Goal: Task Accomplishment & Management: Manage account settings

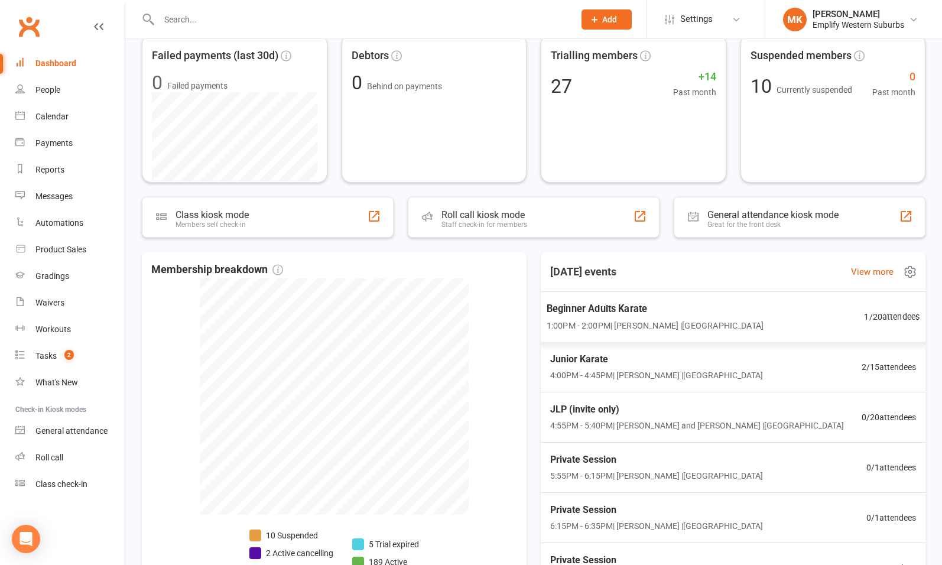
click at [660, 325] on span "1:00PM - 2:00PM | [PERSON_NAME] | [GEOGRAPHIC_DATA]" at bounding box center [655, 325] width 217 height 14
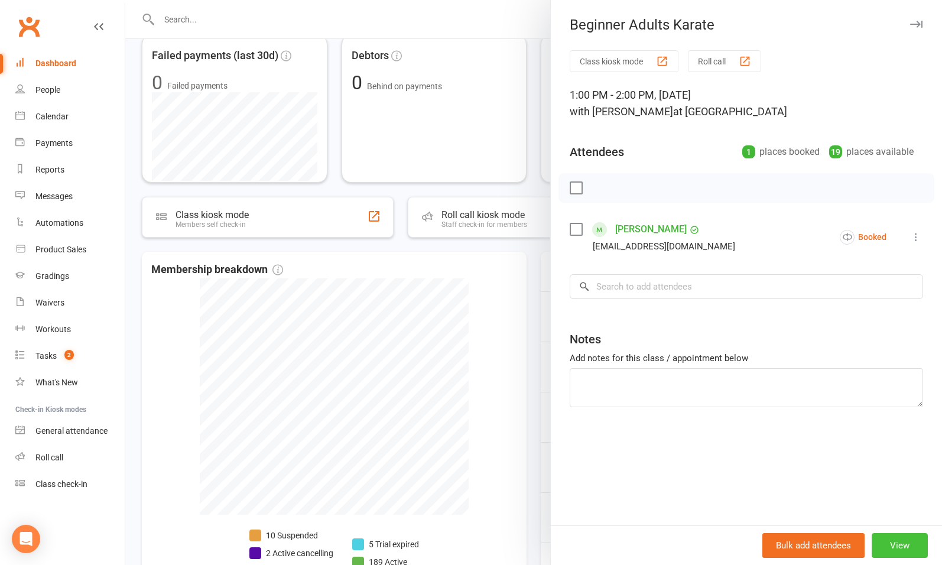
click at [888, 539] on button "View" at bounding box center [900, 545] width 56 height 25
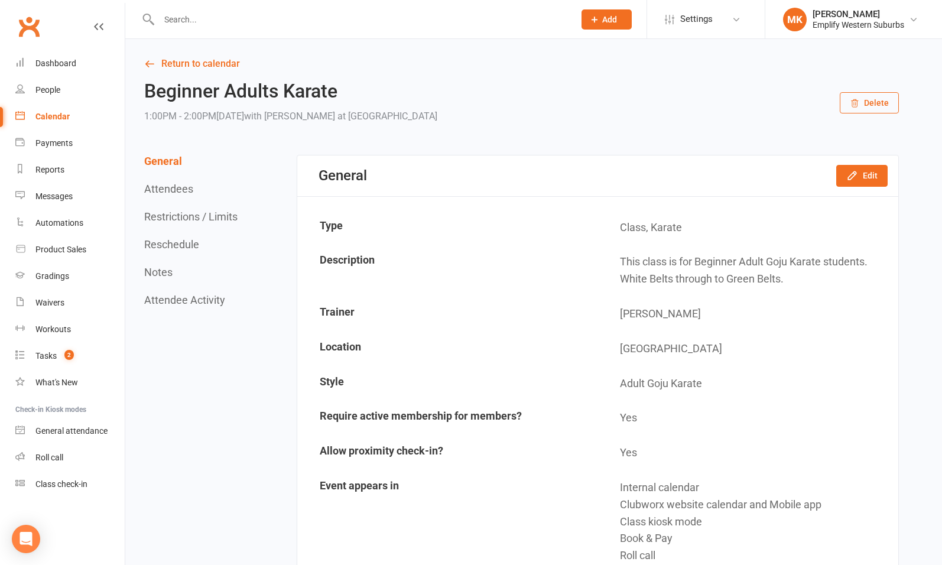
click at [868, 109] on button "Delete" at bounding box center [869, 102] width 59 height 21
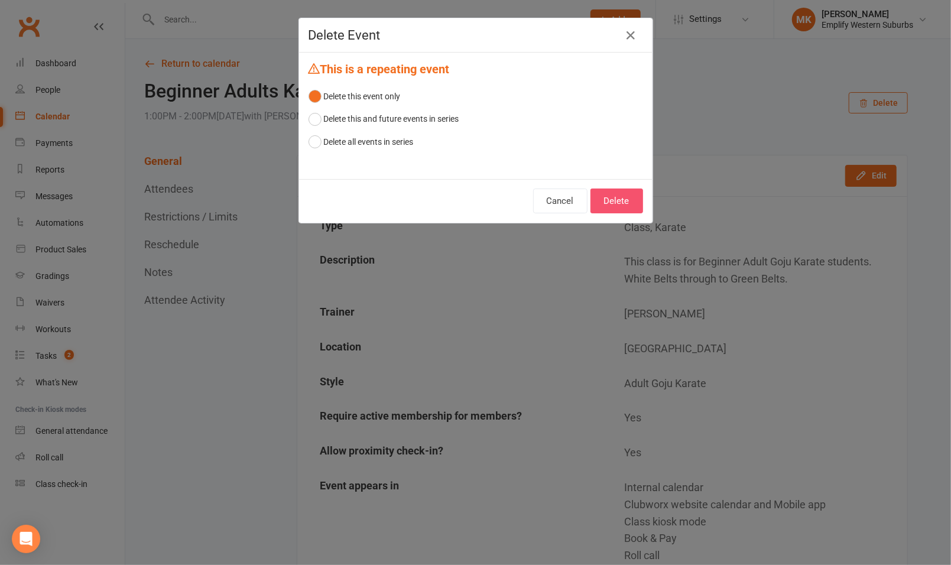
click at [617, 201] on button "Delete" at bounding box center [616, 200] width 53 height 25
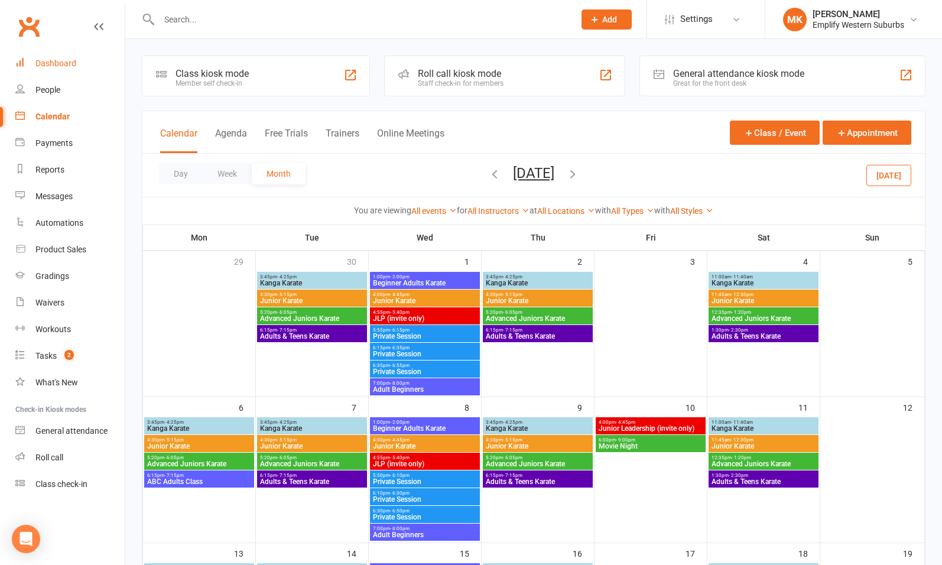
click at [58, 65] on div "Dashboard" at bounding box center [55, 62] width 41 height 9
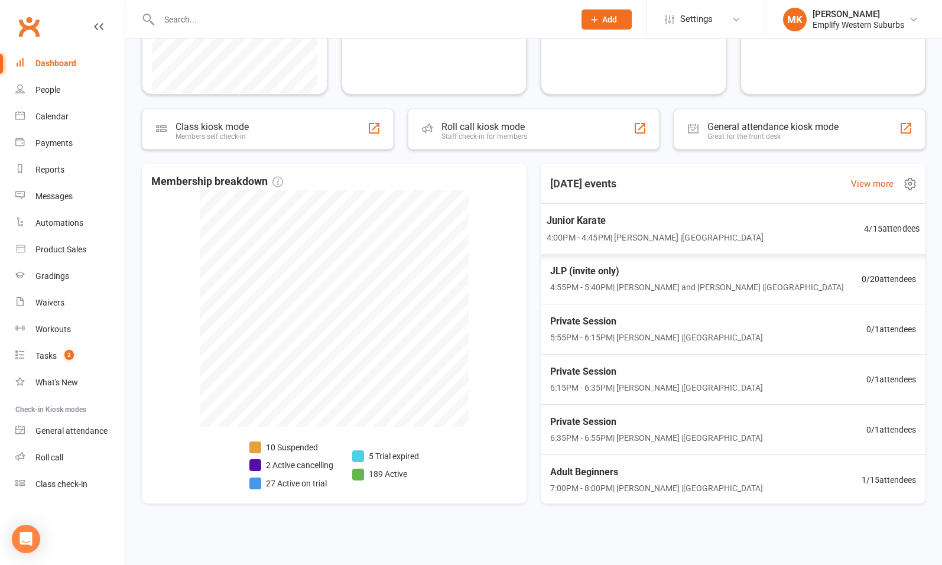
click at [687, 226] on span "Junior Karate" at bounding box center [655, 220] width 217 height 15
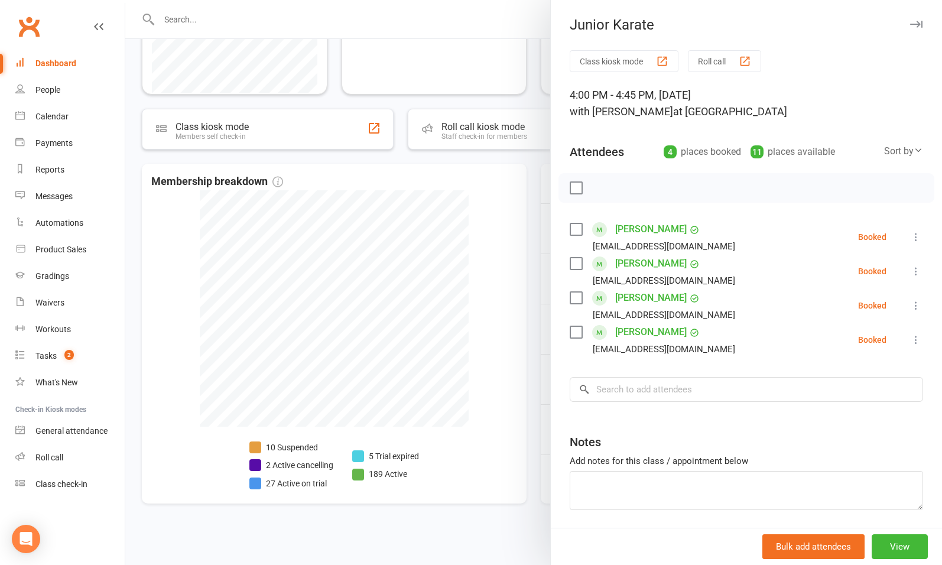
click at [508, 377] on div at bounding box center [533, 282] width 817 height 565
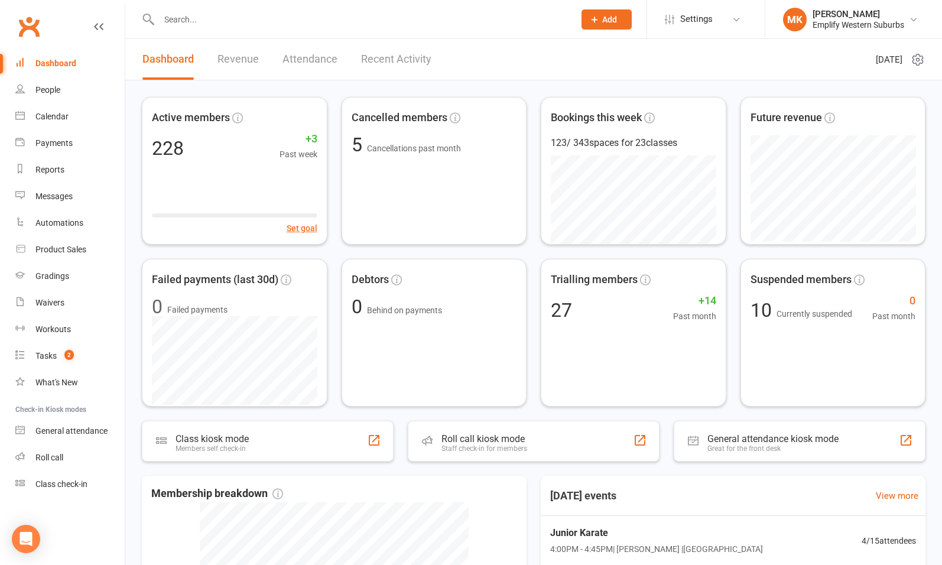
click at [308, 14] on input "text" at bounding box center [360, 19] width 411 height 17
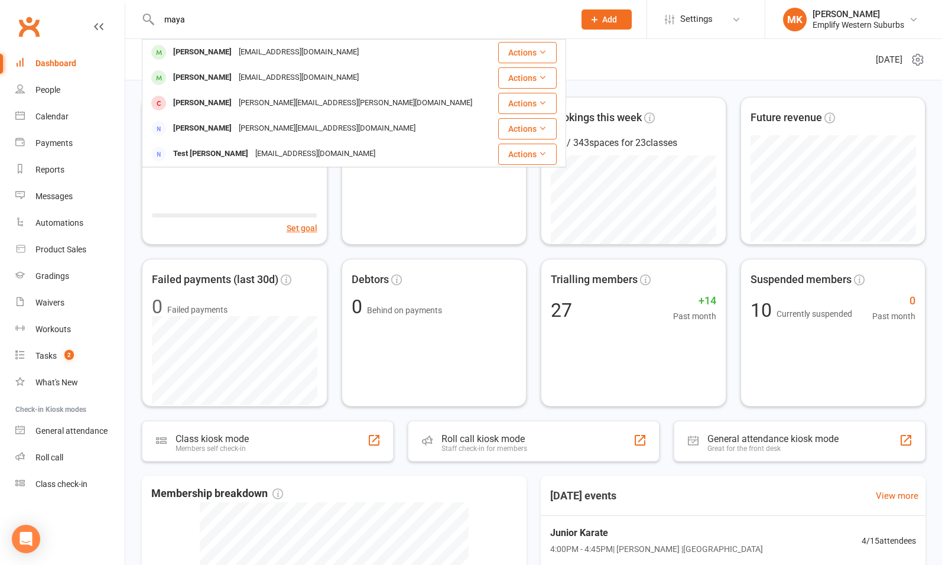
type input "maya"
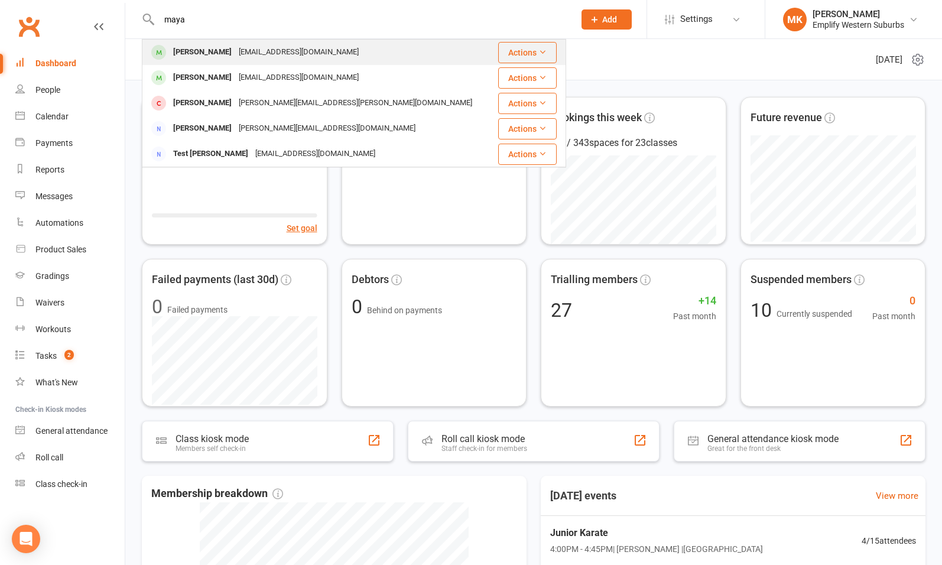
click at [535, 54] on button "Actions" at bounding box center [527, 52] width 58 height 21
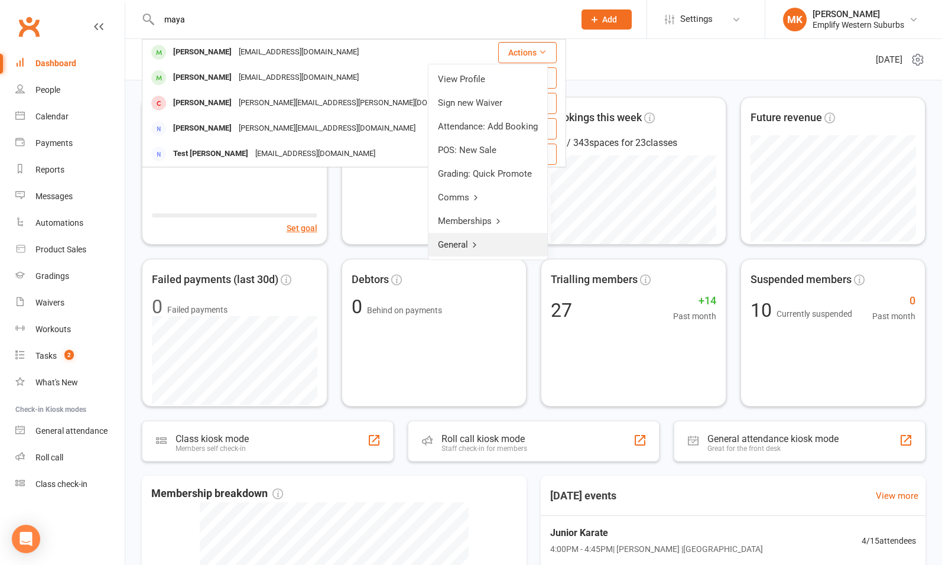
click at [467, 245] on link "General" at bounding box center [487, 245] width 119 height 24
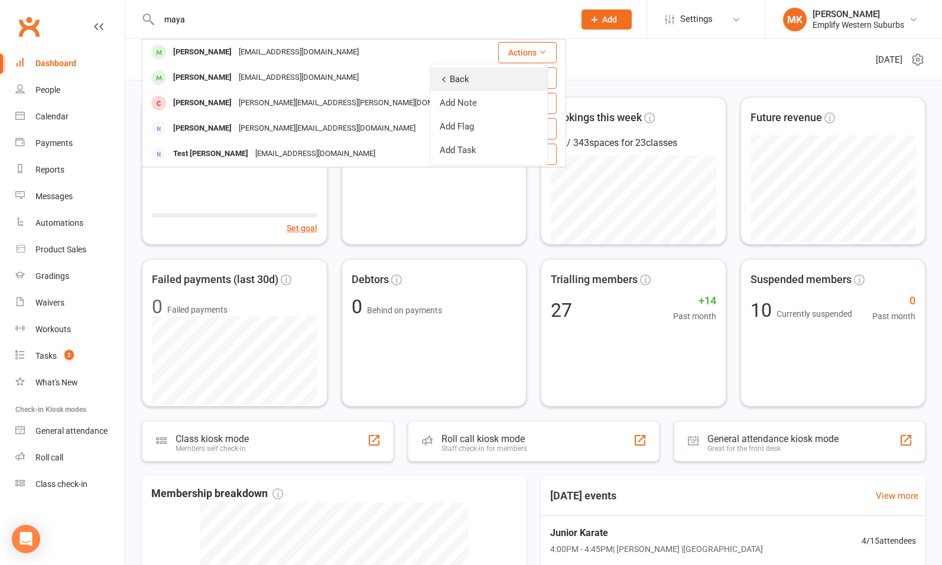
click at [446, 76] on icon at bounding box center [444, 79] width 8 height 8
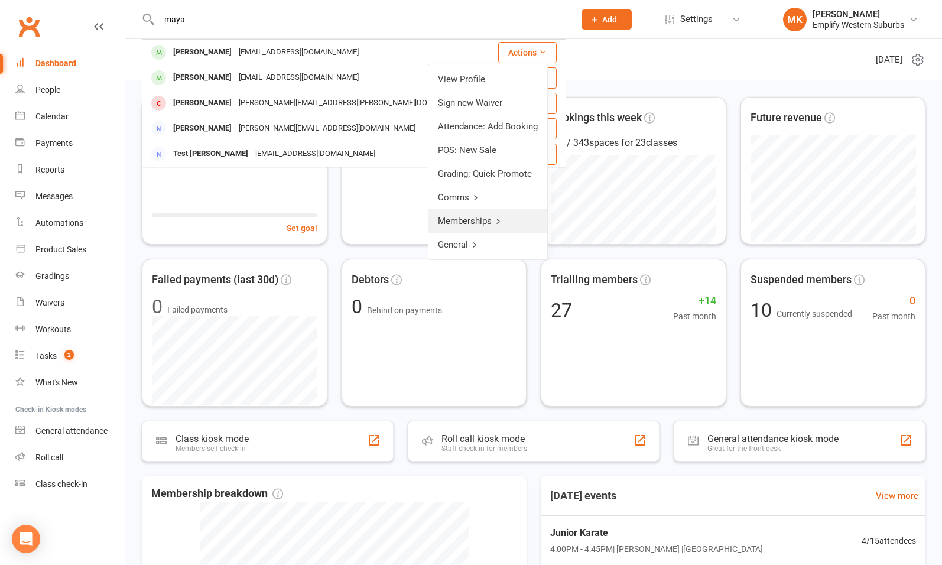
click at [489, 216] on link "Memberships" at bounding box center [487, 221] width 119 height 24
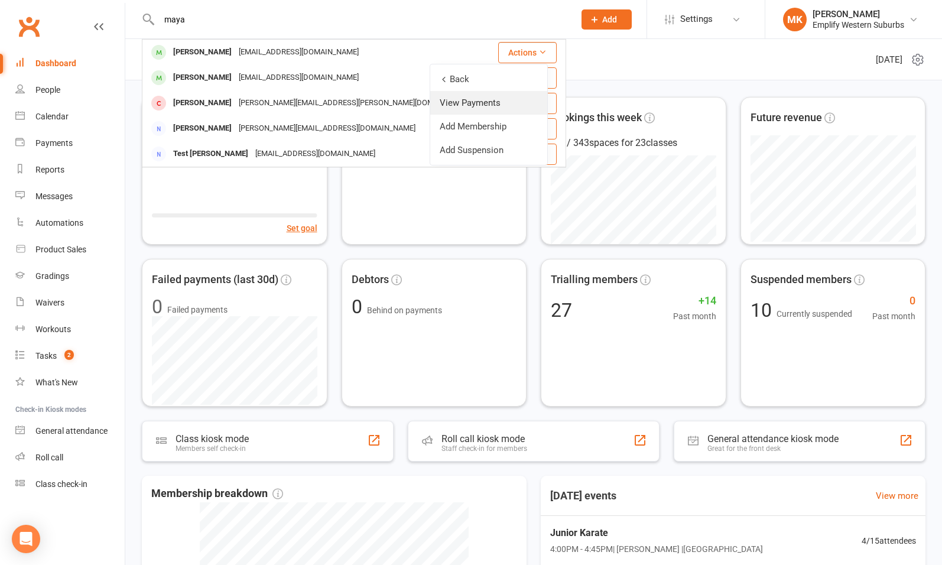
click at [456, 99] on link "View Payments" at bounding box center [488, 103] width 117 height 24
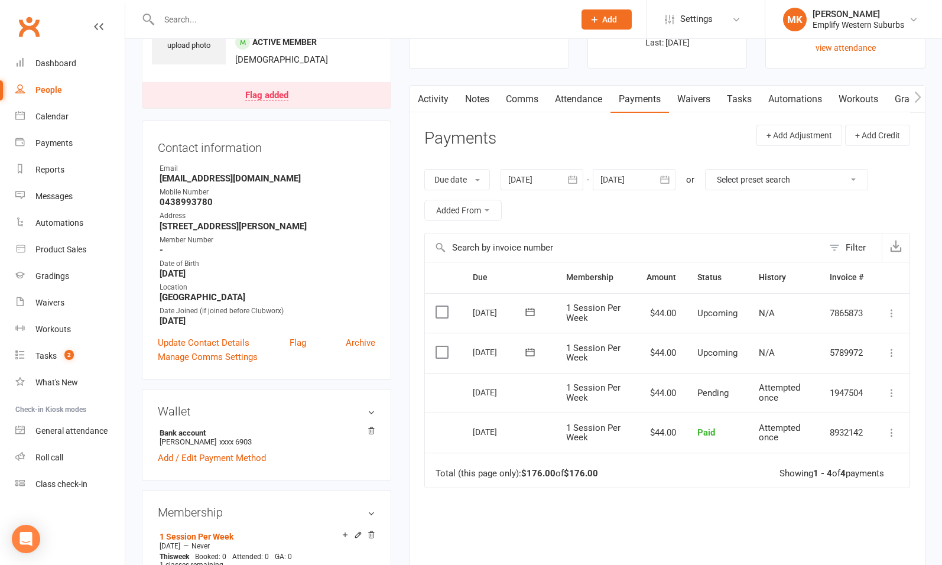
scroll to position [86, 0]
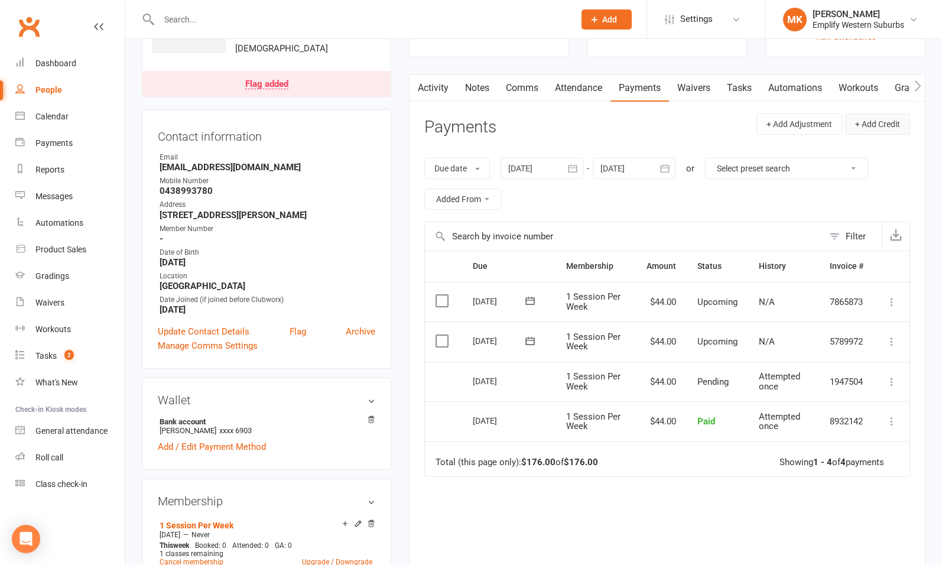
click at [876, 122] on button "+ Add Credit" at bounding box center [877, 123] width 65 height 21
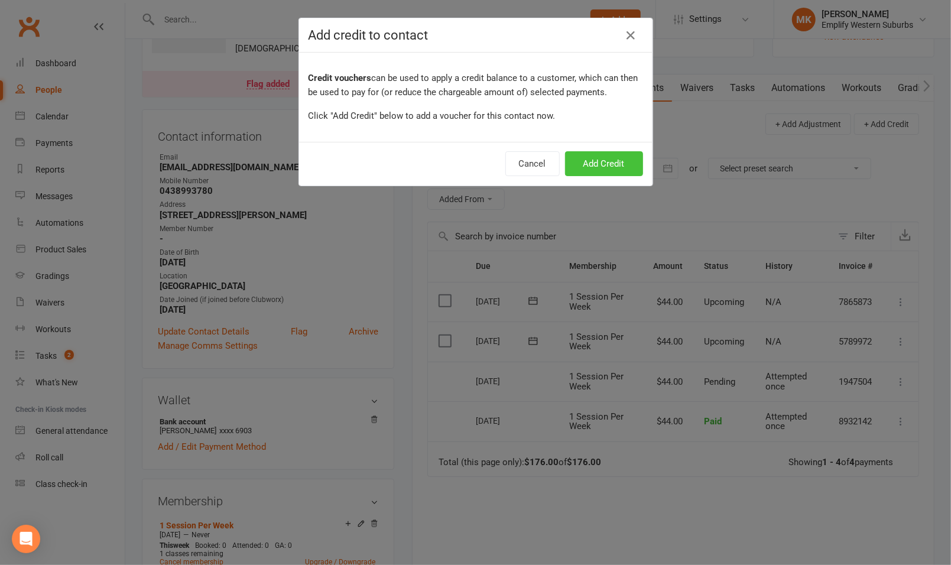
click at [613, 157] on button "Add Credit" at bounding box center [604, 163] width 78 height 25
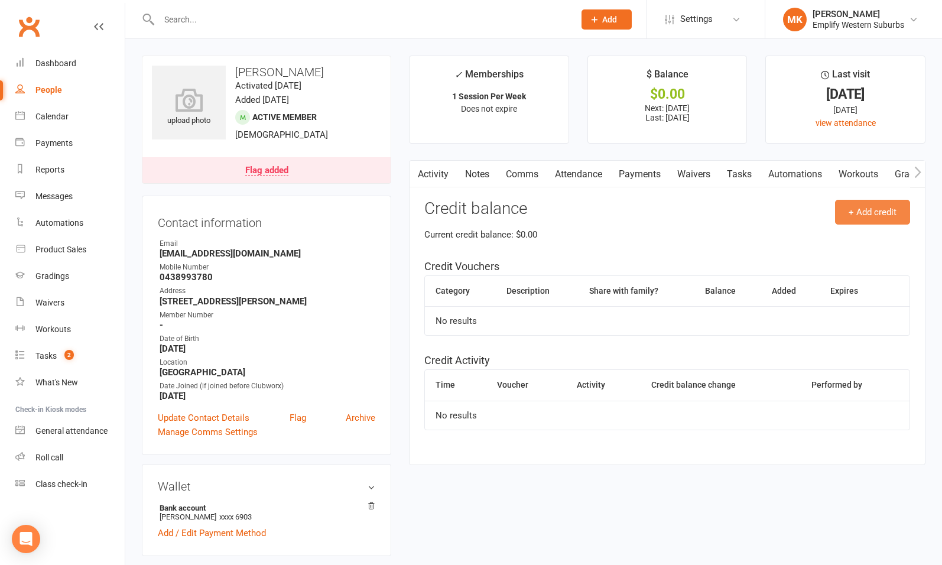
click at [854, 220] on button "+ Add credit" at bounding box center [872, 212] width 75 height 25
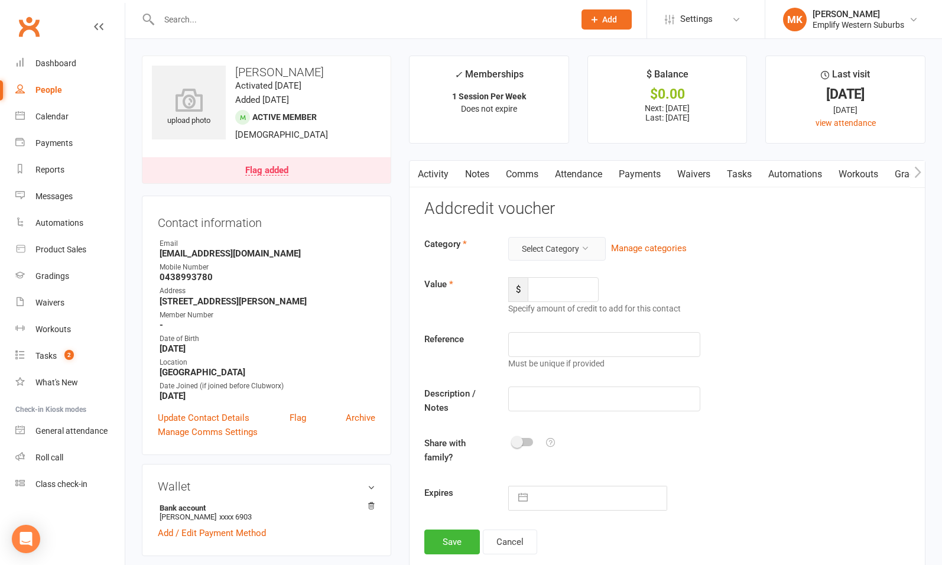
click at [556, 252] on button "Select Category" at bounding box center [556, 249] width 97 height 24
click at [514, 276] on link "General" at bounding box center [538, 276] width 117 height 24
click at [551, 288] on input "number" at bounding box center [563, 289] width 71 height 25
type input "22"
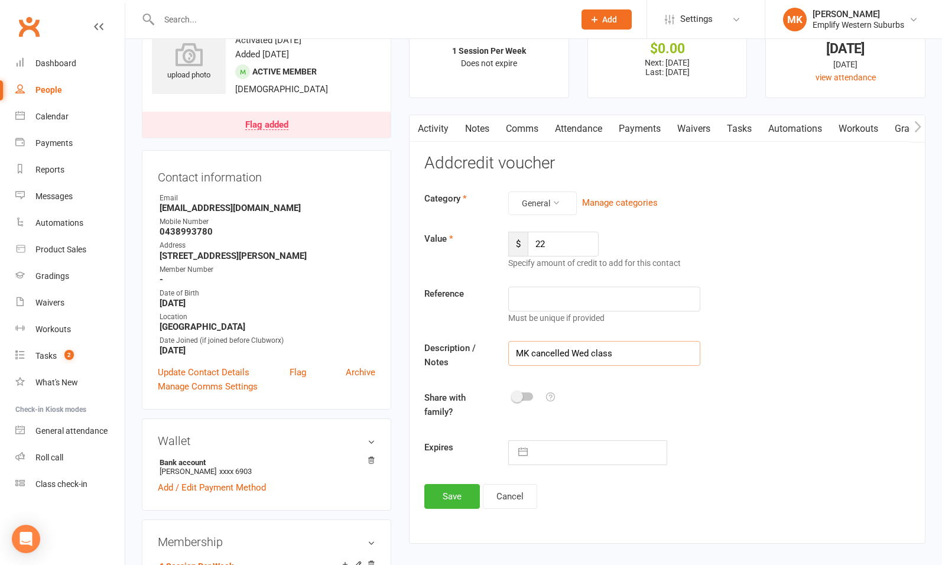
scroll to position [46, 0]
type input "MK cancelled Wed class"
click at [447, 495] on button "Save" at bounding box center [452, 495] width 56 height 25
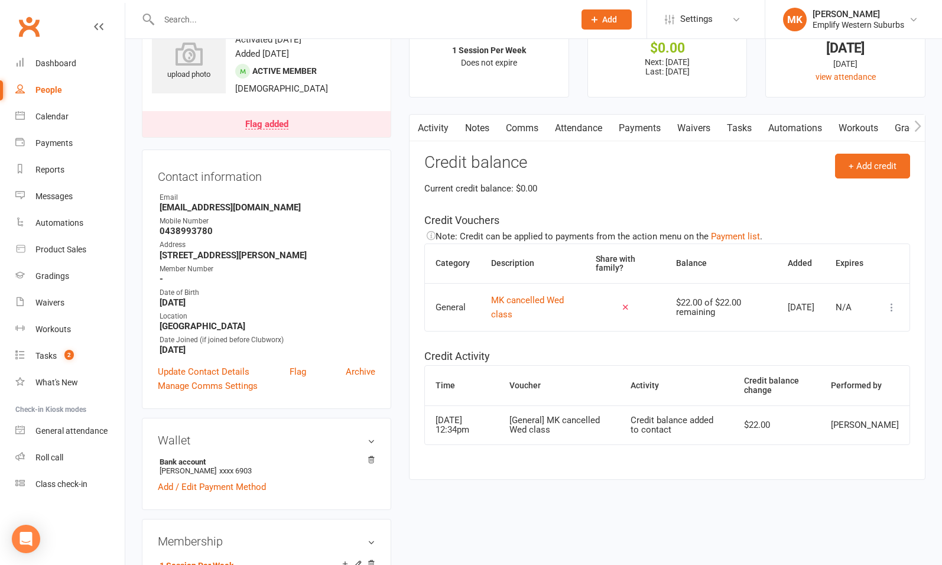
click at [634, 119] on link "Payments" at bounding box center [639, 128] width 58 height 27
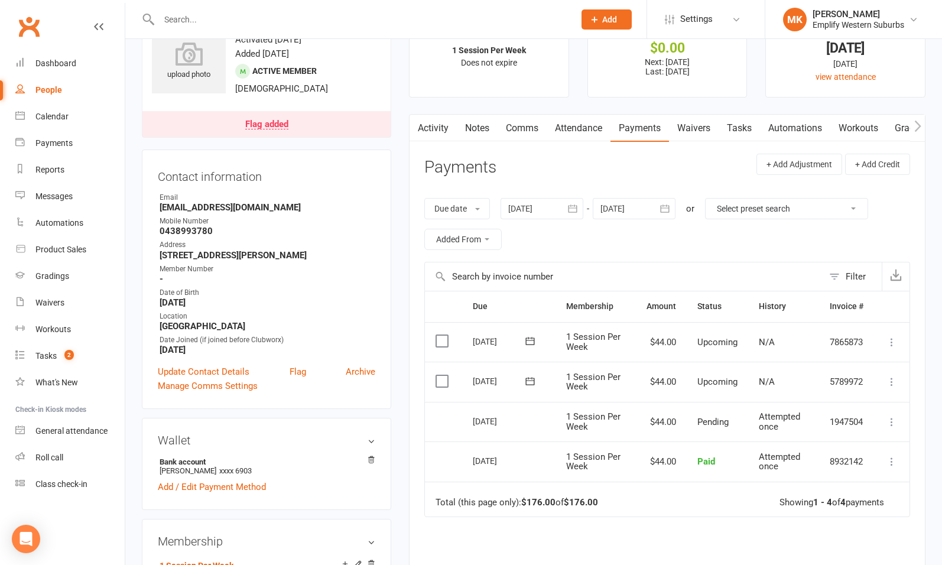
click at [891, 382] on icon at bounding box center [892, 382] width 12 height 12
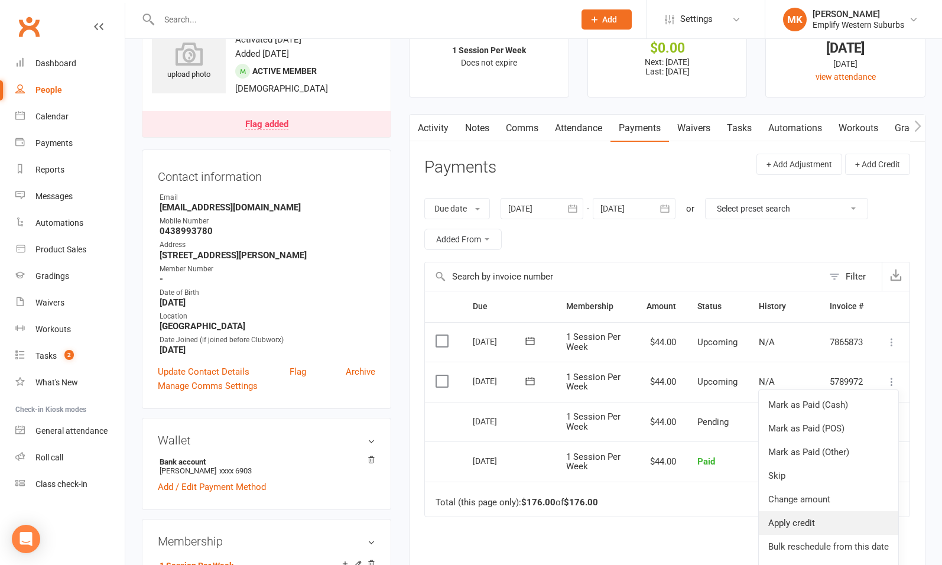
click at [799, 521] on link "Apply credit" at bounding box center [828, 523] width 139 height 24
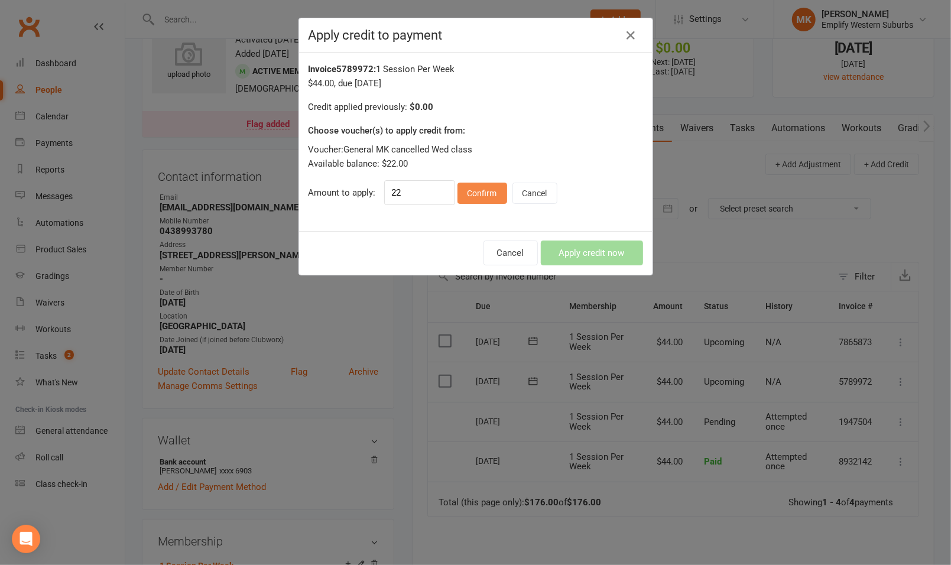
click at [471, 190] on button "Confirm" at bounding box center [482, 193] width 50 height 21
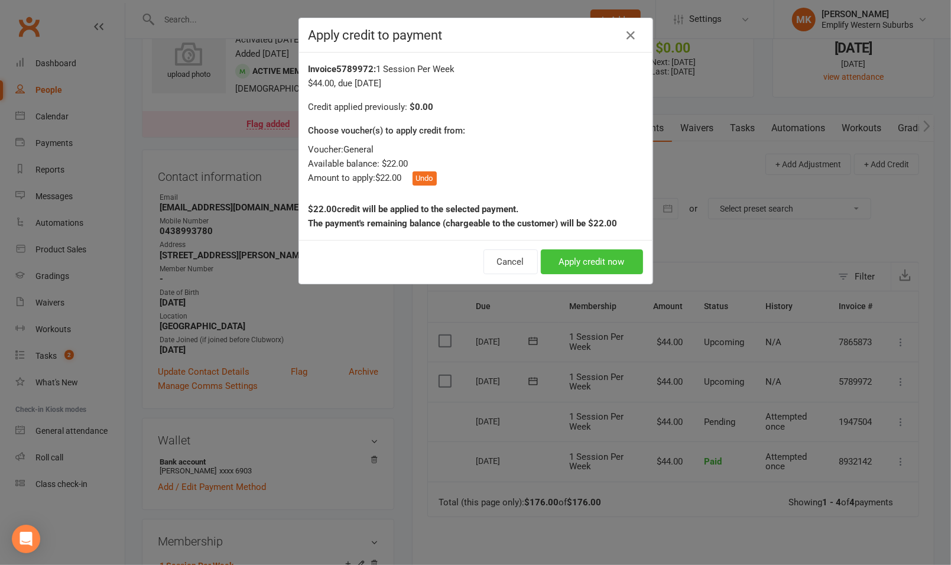
click at [587, 264] on button "Apply credit now" at bounding box center [592, 261] width 102 height 25
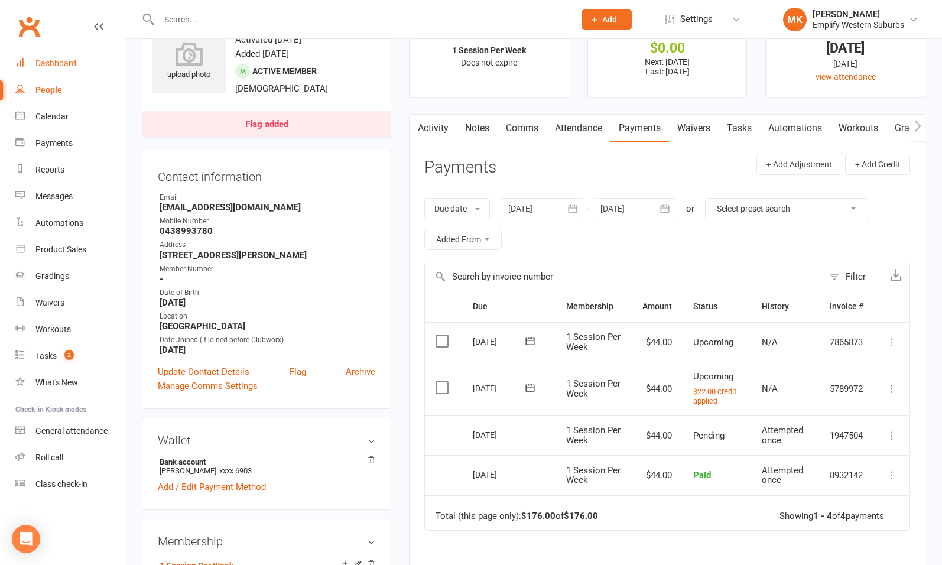
click at [61, 67] on div "Dashboard" at bounding box center [55, 62] width 41 height 9
